Goal: Check status: Check status

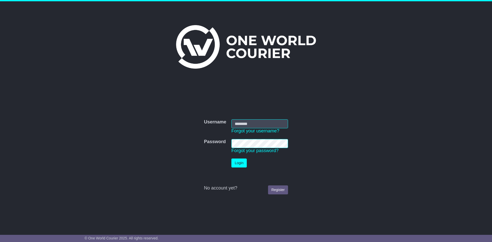
type input "**********"
click at [235, 163] on button "Login" at bounding box center [238, 162] width 15 height 9
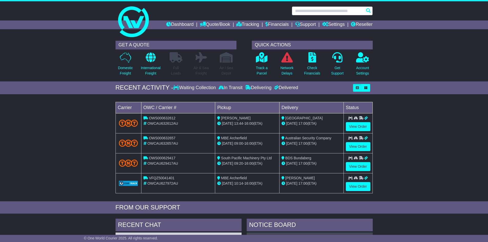
click at [314, 12] on input "text" at bounding box center [332, 10] width 81 height 9
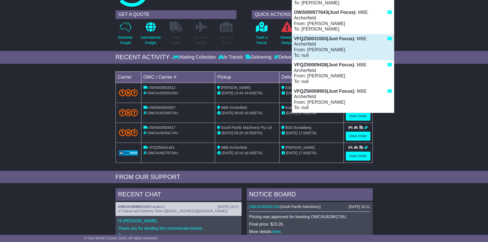
scroll to position [51, 0]
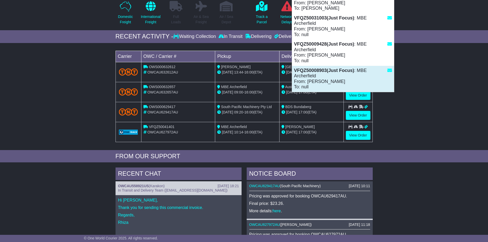
click at [315, 77] on div "VFQZ50008903(Just Focus) : MBE Archerfield From: Jigri Mehta To: null" at bounding box center [343, 79] width 102 height 26
type input "**********"
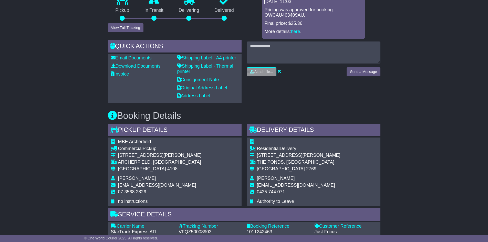
scroll to position [154, 0]
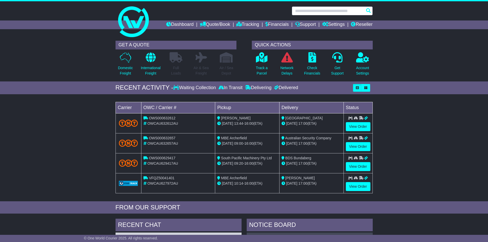
click at [321, 12] on input "text" at bounding box center [332, 10] width 81 height 9
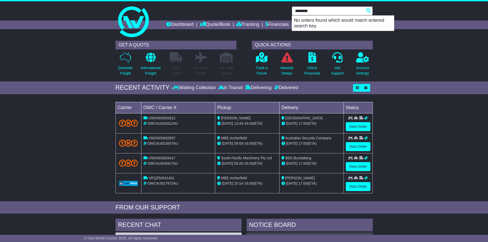
drag, startPoint x: 314, startPoint y: 13, endPoint x: 153, endPoint y: -1, distance: 161.9
click at [153, 0] on html "archerfield@mbe.com.au Logout Alpana Mehta archerfield@mbe.com.au 07 35682826 C…" at bounding box center [244, 121] width 488 height 242
drag, startPoint x: 341, startPoint y: 9, endPoint x: 145, endPoint y: -19, distance: 198.4
click at [145, 0] on html "archerfield@mbe.com.au Logout Alpana Mehta archerfield@mbe.com.au 07 35682826 C…" at bounding box center [244, 121] width 488 height 242
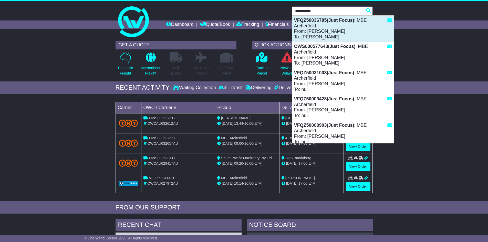
click at [316, 25] on div "VFQZ50036785(Just Focus) : MBE Archerfield From: Alpana Mehta To: Sean Hermon" at bounding box center [343, 29] width 102 height 26
type input "**********"
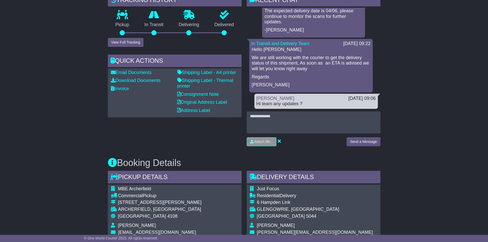
scroll to position [179, 0]
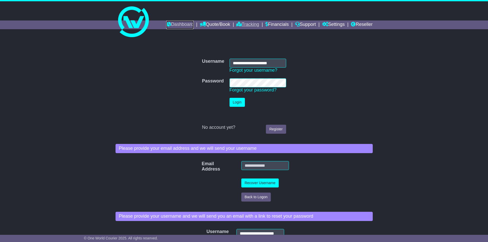
click at [176, 20] on link "Dashboard" at bounding box center [179, 24] width 27 height 9
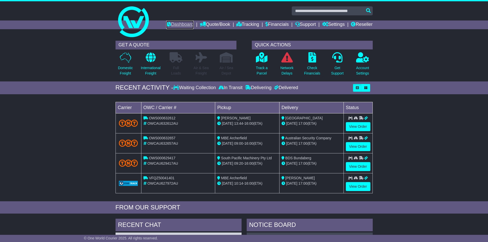
click at [166, 26] on link "Dashboard" at bounding box center [179, 24] width 27 height 9
click at [263, 58] on icon at bounding box center [262, 57] width 12 height 10
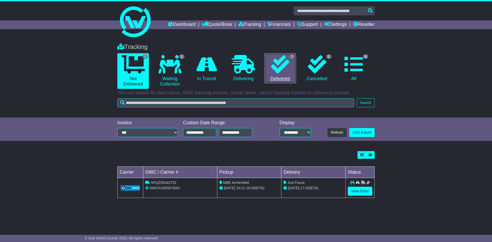
click at [278, 63] on icon at bounding box center [280, 64] width 18 height 18
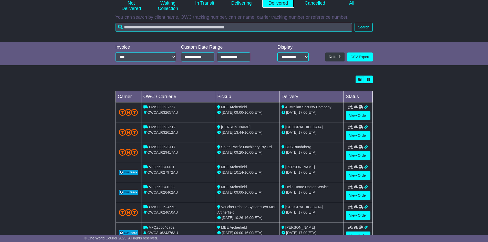
scroll to position [77, 0]
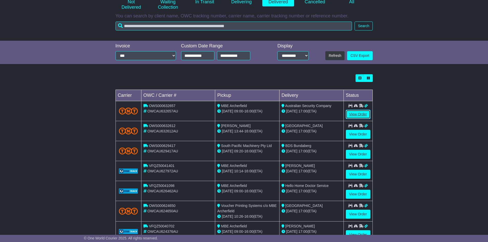
click at [363, 114] on link "View Order" at bounding box center [358, 114] width 25 height 9
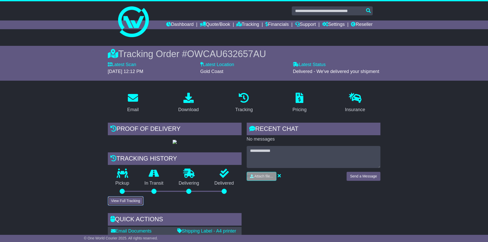
click at [139, 205] on button "View Full Tracking" at bounding box center [126, 200] width 36 height 9
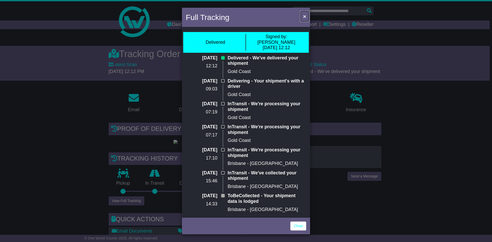
click at [306, 15] on button "×" at bounding box center [304, 16] width 8 height 10
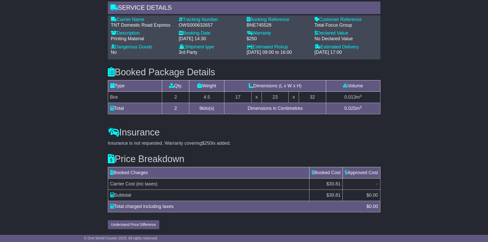
scroll to position [400, 0]
